Goal: Task Accomplishment & Management: Use online tool/utility

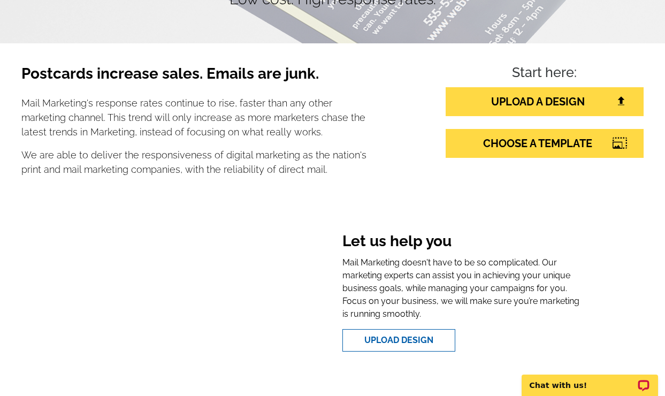
scroll to position [146, 0]
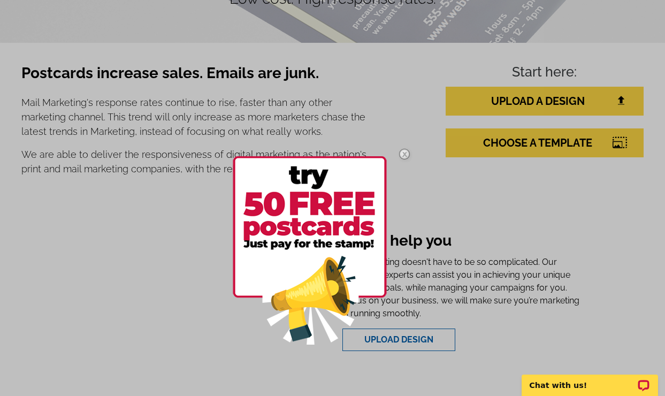
click at [556, 145] on div at bounding box center [332, 198] width 665 height 396
click at [621, 143] on div at bounding box center [332, 198] width 665 height 396
click at [572, 143] on div at bounding box center [332, 198] width 665 height 396
click at [404, 151] on img at bounding box center [404, 154] width 31 height 31
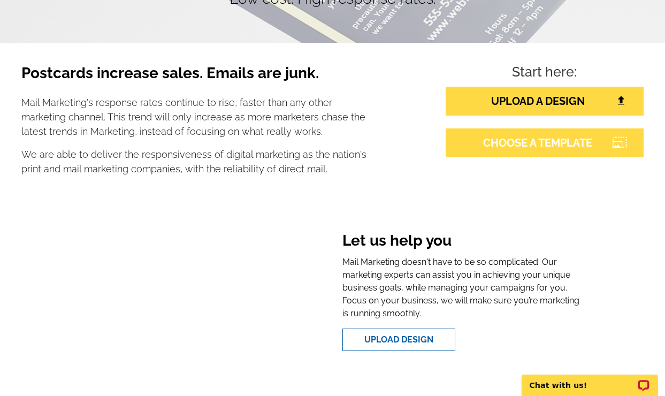
click at [559, 141] on link "CHOOSE A TEMPLATE" at bounding box center [544, 142] width 198 height 29
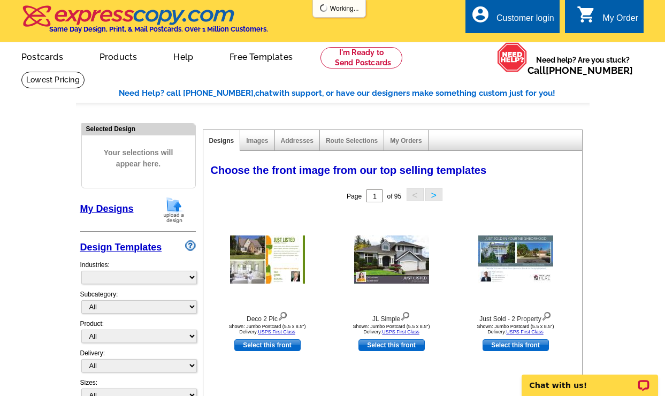
select select "785"
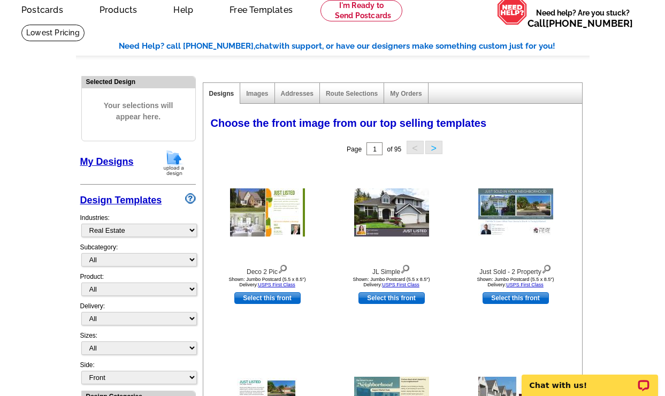
scroll to position [54, 0]
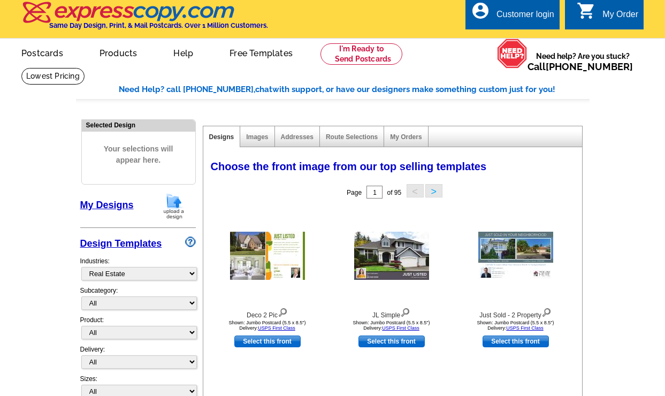
scroll to position [4, 0]
